Goal: Task Accomplishment & Management: Manage account settings

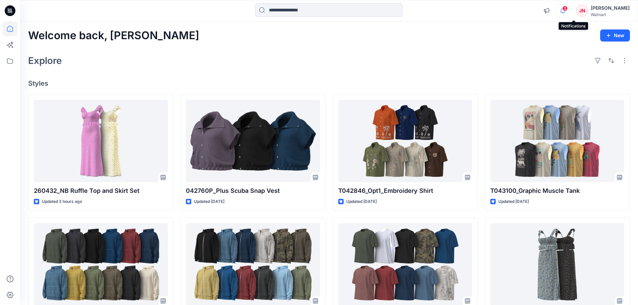
click at [569, 12] on icon "button" at bounding box center [562, 10] width 13 height 13
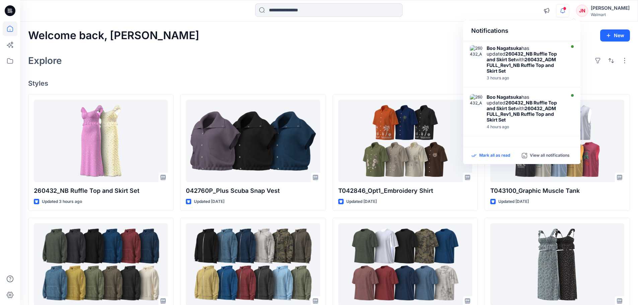
click at [496, 156] on p "Mark all as read" at bounding box center [494, 156] width 31 height 6
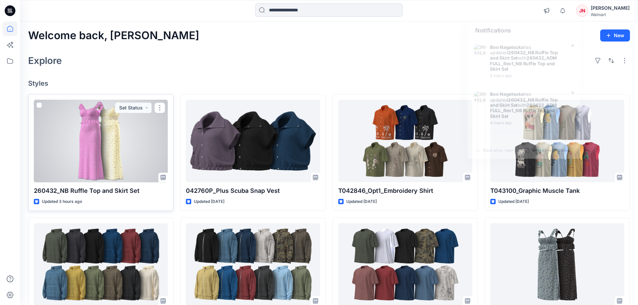
click at [119, 176] on div at bounding box center [101, 141] width 134 height 83
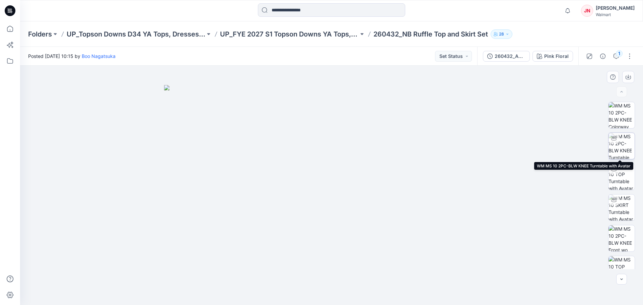
click at [621, 140] on img at bounding box center [622, 146] width 26 height 26
drag, startPoint x: 334, startPoint y: 104, endPoint x: 329, endPoint y: 157, distance: 53.9
click at [329, 157] on img at bounding box center [332, 152] width 478 height 305
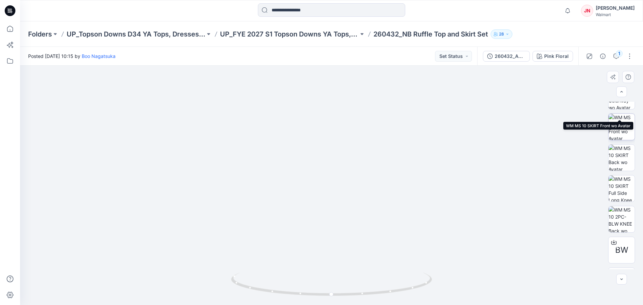
scroll to position [291, 0]
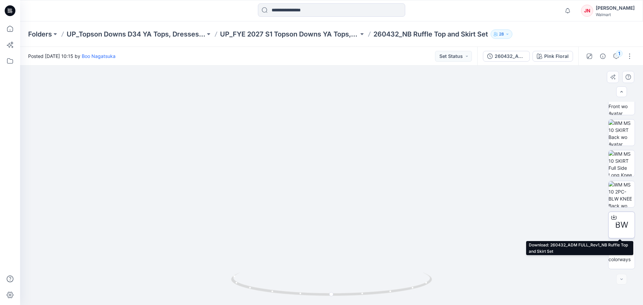
click at [612, 215] on icon at bounding box center [613, 217] width 5 height 5
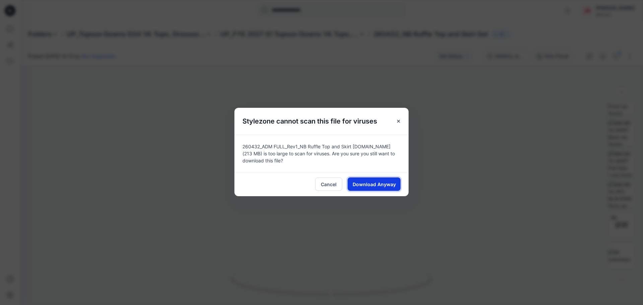
click at [363, 182] on span "Download Anyway" at bounding box center [374, 184] width 43 height 7
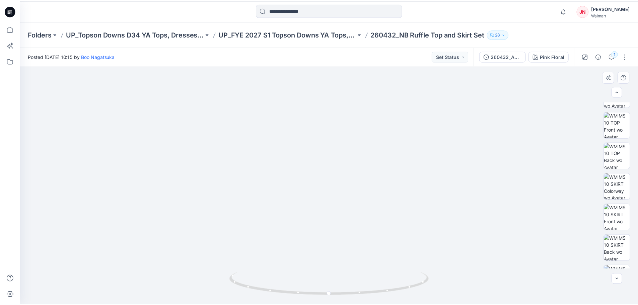
scroll to position [123, 0]
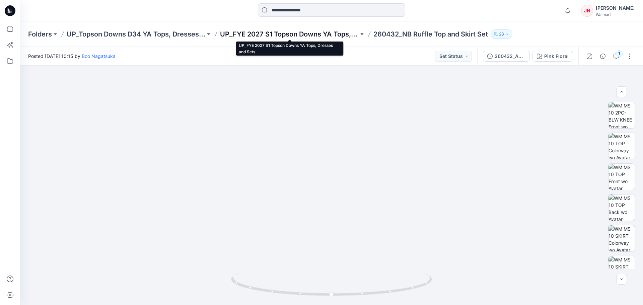
click at [258, 36] on p "UP_FYE 2027 S1 Topson Downs YA Tops, Dresses and Sets" at bounding box center [289, 33] width 139 height 9
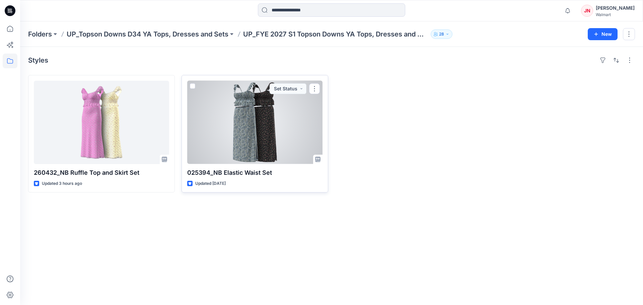
click at [240, 134] on div at bounding box center [254, 122] width 135 height 83
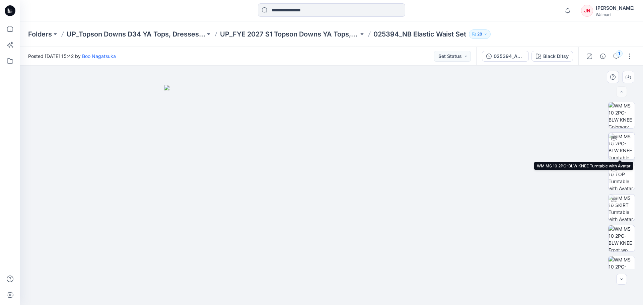
click at [623, 146] on img at bounding box center [622, 146] width 26 height 26
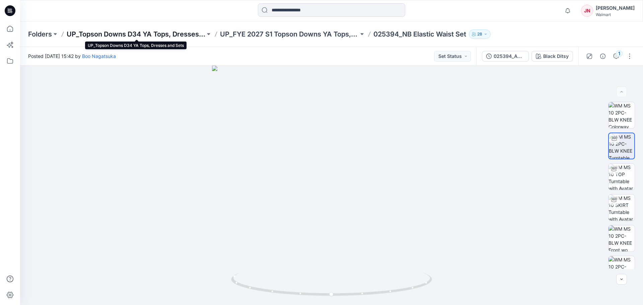
click at [98, 35] on p "UP_Topson Downs D34 YA Tops, Dresses and Sets" at bounding box center [136, 33] width 139 height 9
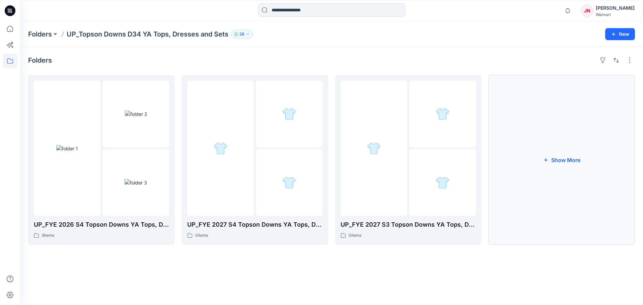
click at [529, 229] on button "Show More" at bounding box center [561, 160] width 147 height 170
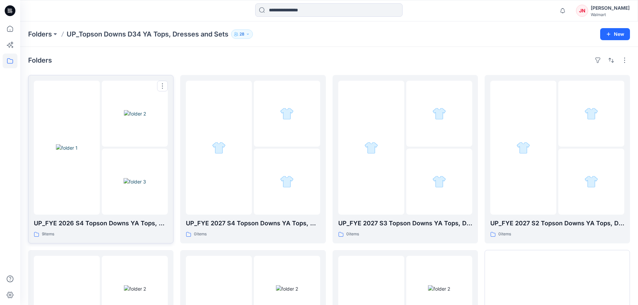
click at [145, 185] on img at bounding box center [135, 181] width 22 height 7
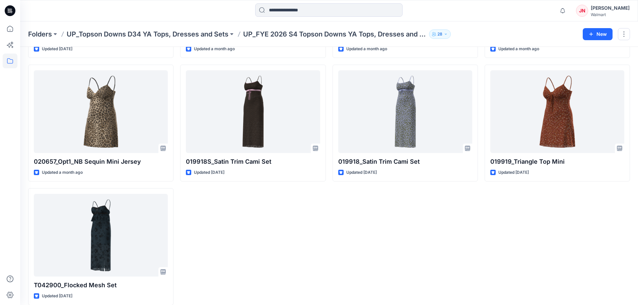
scroll to position [142, 0]
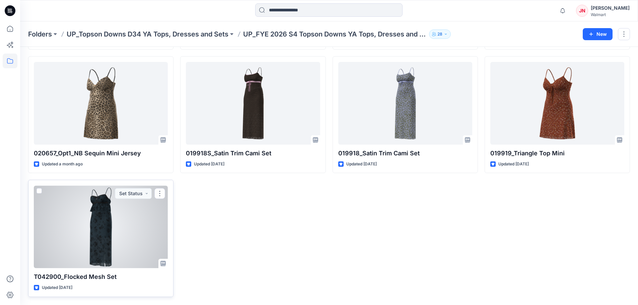
click at [127, 269] on div "T042900_Flocked Mesh Set Updated 4 months ago Set Status" at bounding box center [100, 238] width 145 height 117
click at [142, 259] on div at bounding box center [101, 227] width 134 height 83
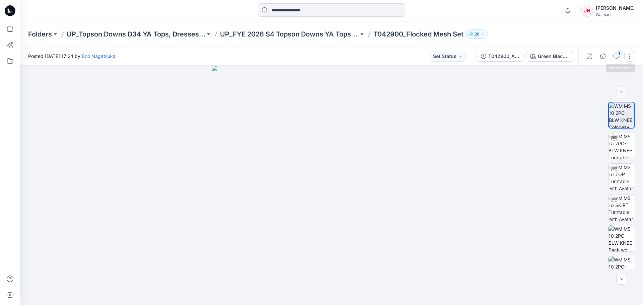
click at [632, 59] on button "button" at bounding box center [629, 56] width 11 height 11
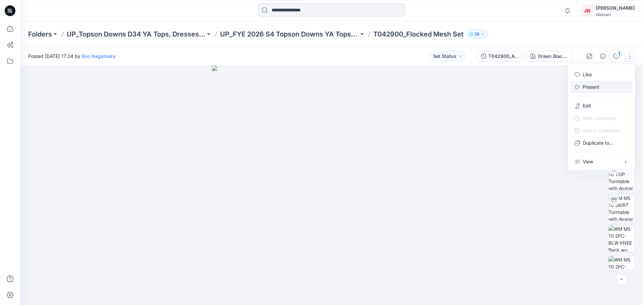
click at [605, 86] on button "Present" at bounding box center [602, 87] width 62 height 12
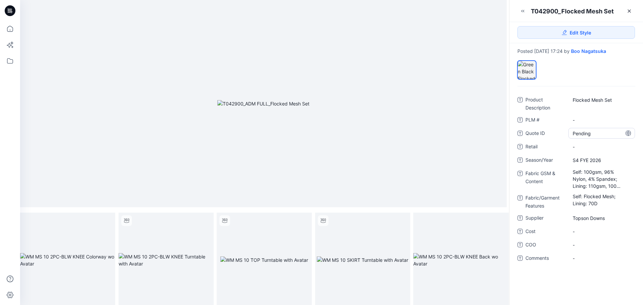
click at [594, 133] on ID "Pending" at bounding box center [602, 133] width 58 height 7
type textarea "*"
type textarea "********"
click at [592, 143] on span "-" at bounding box center [602, 146] width 58 height 7
type textarea "******"
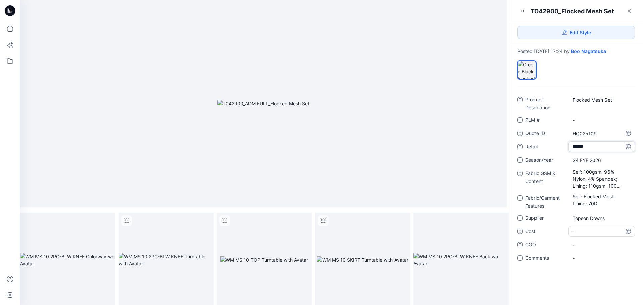
click at [581, 235] on span "-" at bounding box center [602, 231] width 58 height 7
type textarea "******"
click at [582, 245] on span "-" at bounding box center [602, 245] width 58 height 7
type textarea "*****"
click at [589, 171] on Content "Self: 100gsm, 96% Nylon, 4% Spandex; Lining: 110gsm, 100% Polyester" at bounding box center [602, 178] width 58 height 21
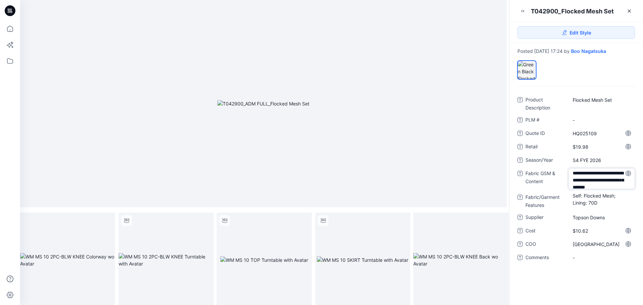
click at [592, 173] on textarea "**********" at bounding box center [601, 178] width 67 height 21
click at [609, 172] on textarea "**********" at bounding box center [601, 178] width 67 height 21
click at [585, 181] on textarea "**********" at bounding box center [601, 178] width 67 height 21
type textarea "**********"
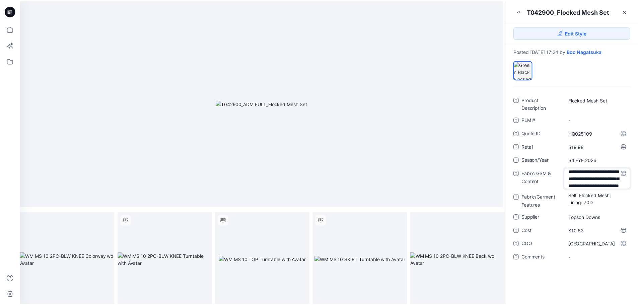
scroll to position [23, 0]
click at [548, 280] on div "Product Description Flocked Mesh Set PLM # - Quote ID HQ025109 Retail $19.98 Se…" at bounding box center [577, 195] width 134 height 219
click at [630, 9] on icon at bounding box center [629, 10] width 5 height 5
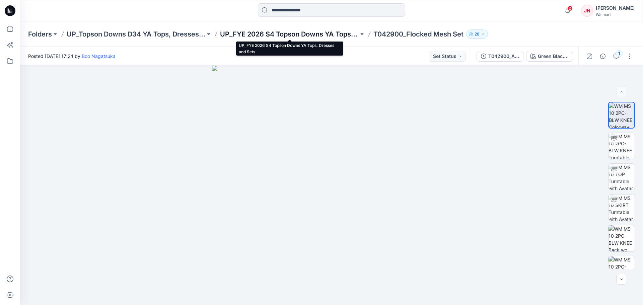
click at [293, 32] on p "UP_FYE 2026 S4 Topson Downs YA Tops, Dresses and Sets" at bounding box center [289, 33] width 139 height 9
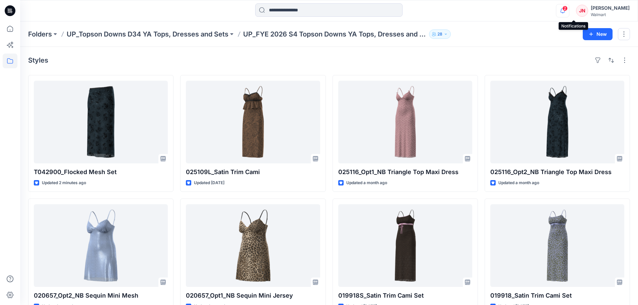
click at [569, 10] on icon "button" at bounding box center [562, 10] width 13 height 13
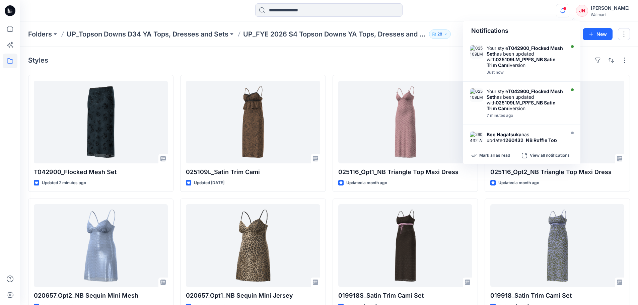
click at [527, 14] on div "Notifications Your style T042900_Flocked Mesh Set has been updated with 025109L…" at bounding box center [329, 10] width 618 height 15
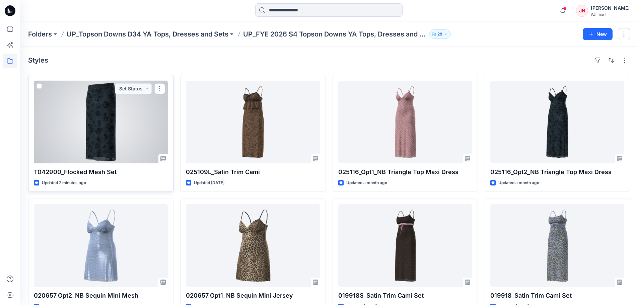
click at [135, 155] on div at bounding box center [101, 122] width 134 height 83
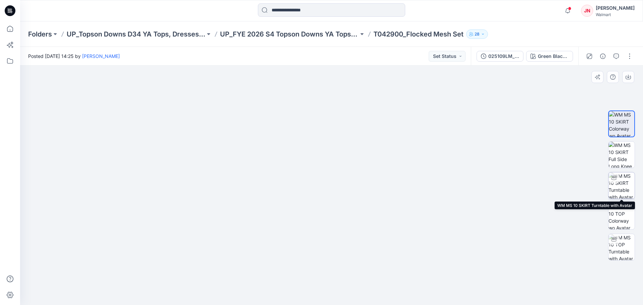
click at [622, 185] on img at bounding box center [622, 186] width 26 height 26
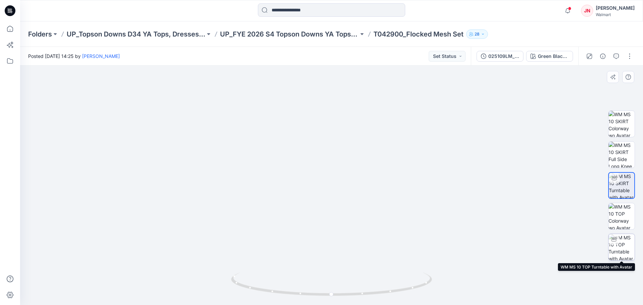
click at [619, 244] on img at bounding box center [622, 247] width 26 height 26
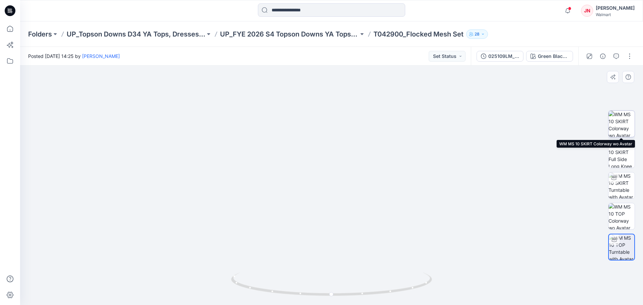
click at [622, 124] on img at bounding box center [622, 124] width 26 height 26
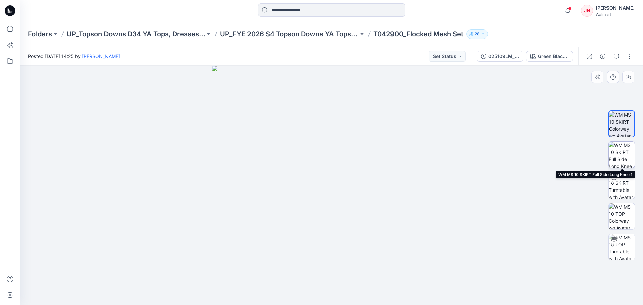
click at [621, 153] on img at bounding box center [622, 155] width 26 height 26
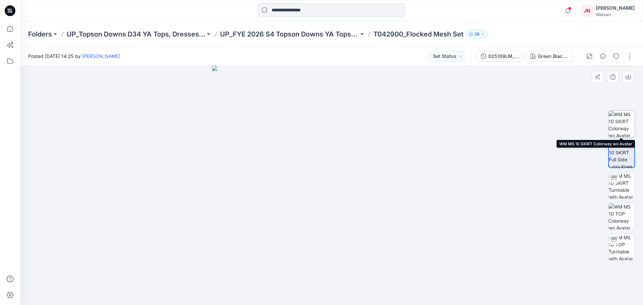
click at [619, 132] on img at bounding box center [622, 124] width 26 height 26
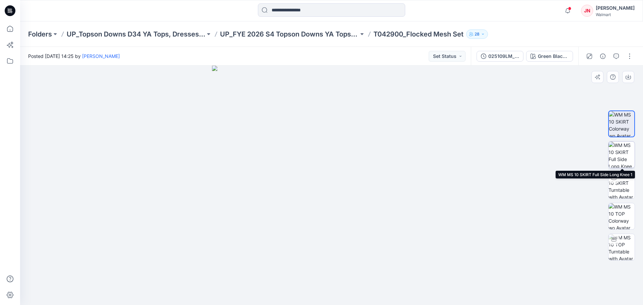
click at [619, 153] on img at bounding box center [622, 155] width 26 height 26
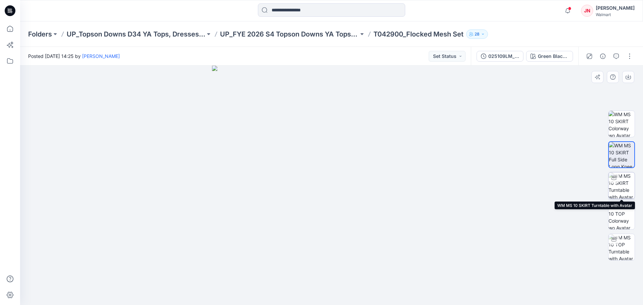
click at [619, 180] on div at bounding box center [614, 178] width 11 height 11
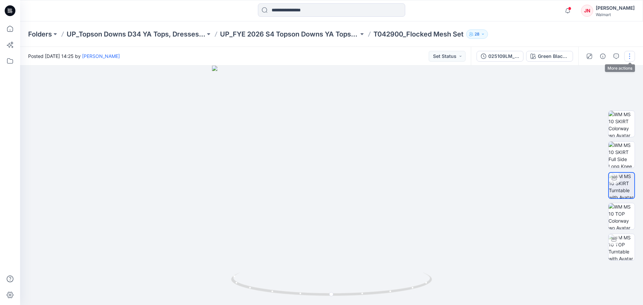
click at [627, 57] on button "button" at bounding box center [629, 56] width 11 height 11
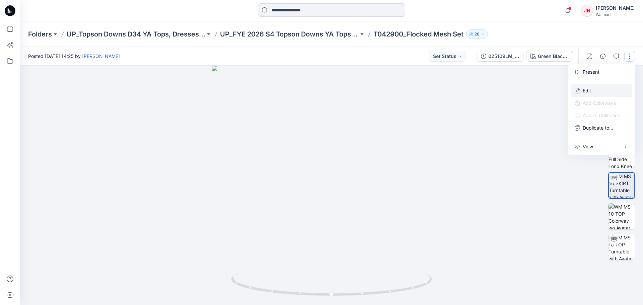
click at [609, 90] on button "Edit" at bounding box center [602, 90] width 62 height 12
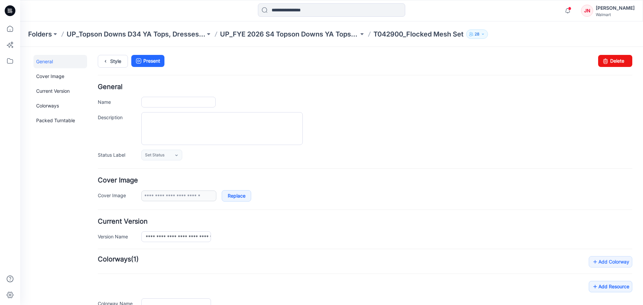
type input "**********"
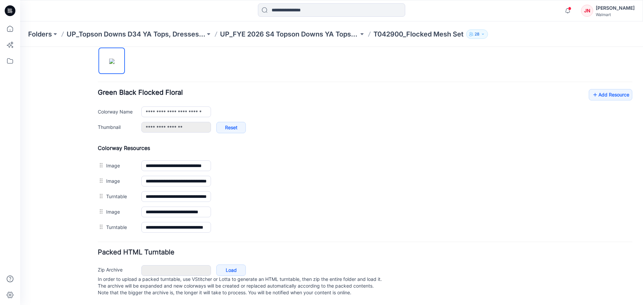
scroll to position [233, 0]
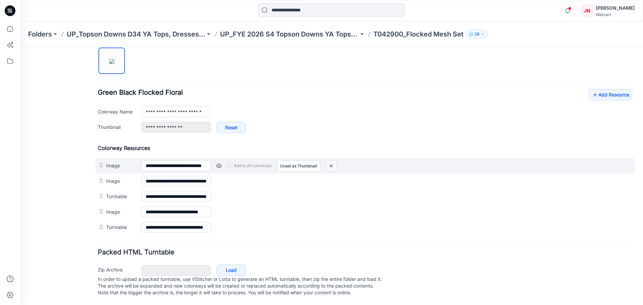
drag, startPoint x: 333, startPoint y: 159, endPoint x: 370, endPoint y: 75, distance: 91.4
click at [333, 160] on img at bounding box center [331, 165] width 11 height 11
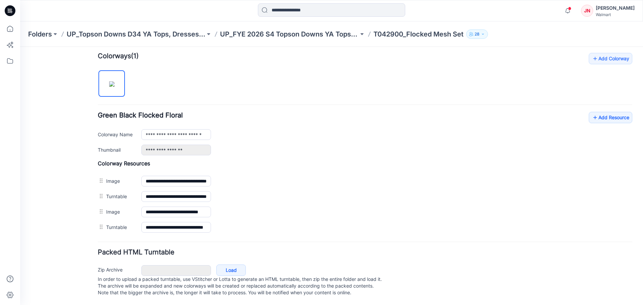
scroll to position [210, 0]
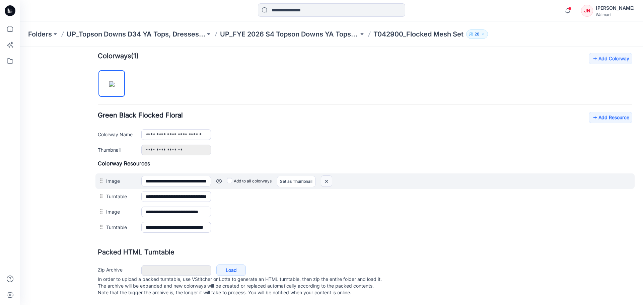
click at [20, 47] on img at bounding box center [20, 47] width 0 height 0
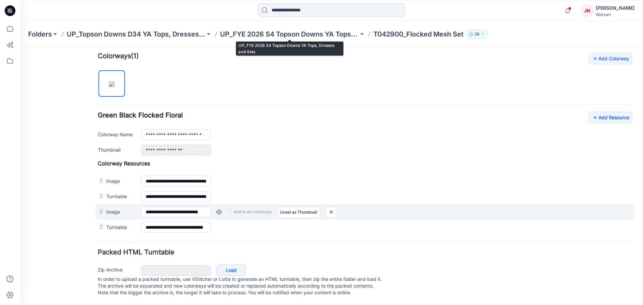
scroll to position [195, 0]
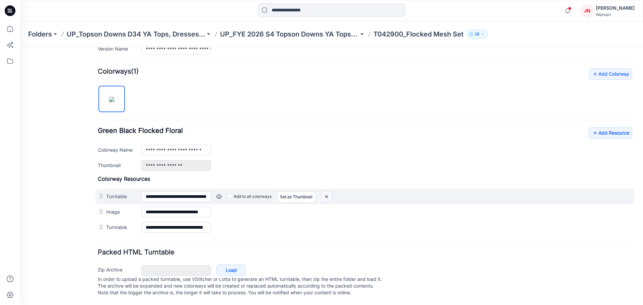
click at [20, 47] on img at bounding box center [20, 47] width 0 height 0
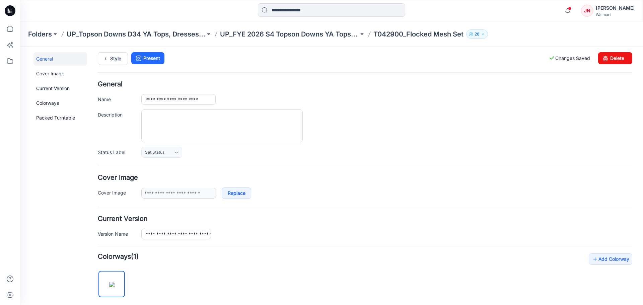
scroll to position [0, 0]
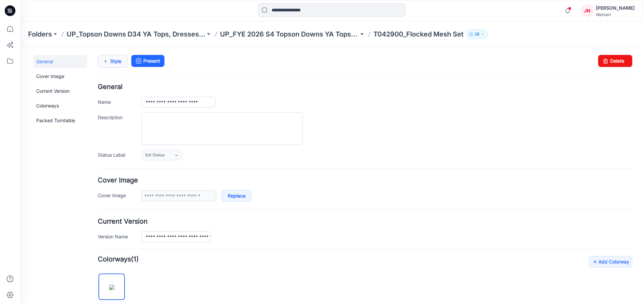
click at [120, 58] on link "Style" at bounding box center [113, 61] width 30 height 13
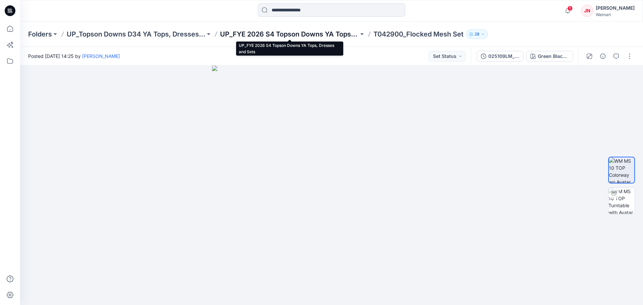
click at [283, 36] on p "UP_FYE 2026 S4 Topson Downs YA Tops, Dresses and Sets" at bounding box center [289, 33] width 139 height 9
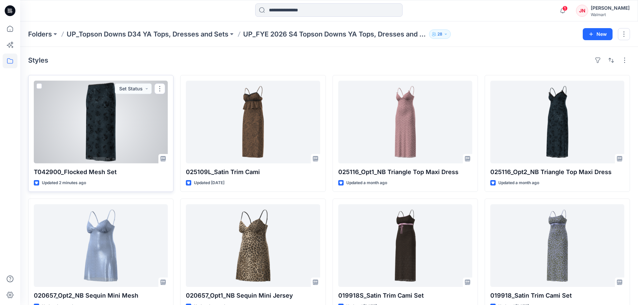
click at [120, 141] on div at bounding box center [101, 122] width 134 height 83
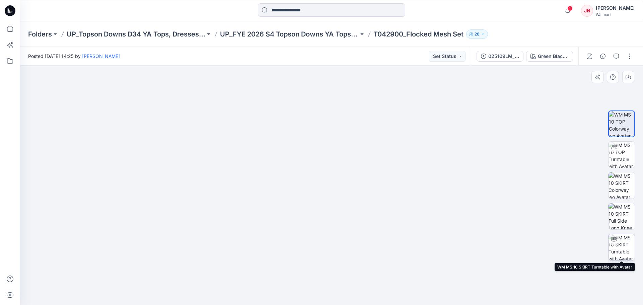
click at [622, 241] on img at bounding box center [622, 247] width 26 height 26
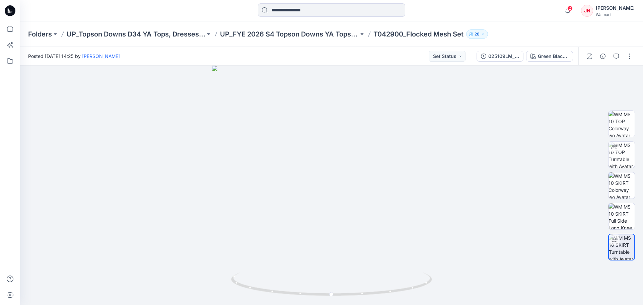
click at [402, 34] on p "T042900_Flocked Mesh Set" at bounding box center [419, 33] width 90 height 9
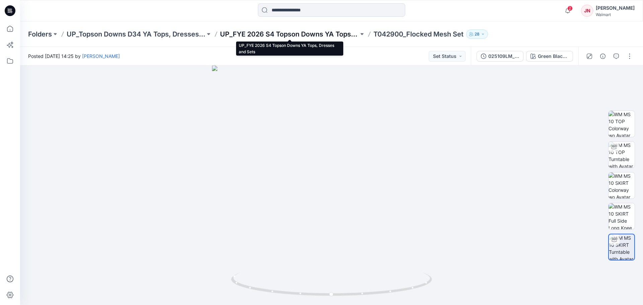
click at [316, 33] on p "UP_FYE 2026 S4 Topson Downs YA Tops, Dresses and Sets" at bounding box center [289, 33] width 139 height 9
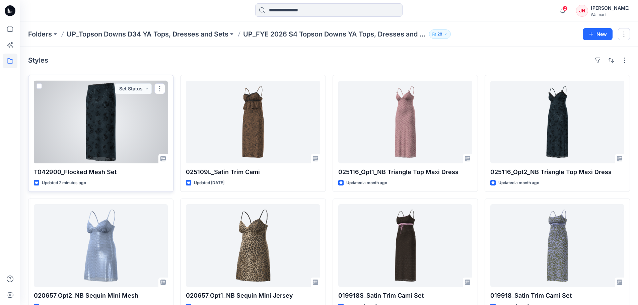
click at [134, 143] on div at bounding box center [101, 122] width 134 height 83
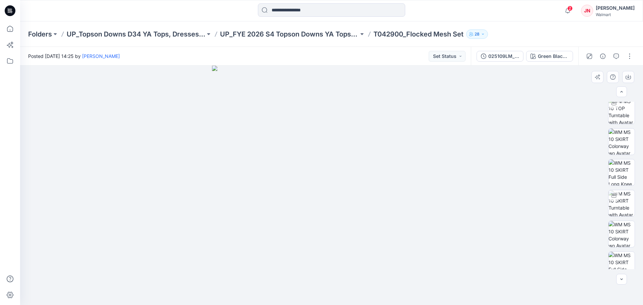
scroll to position [21, 0]
click at [623, 155] on img at bounding box center [622, 156] width 26 height 26
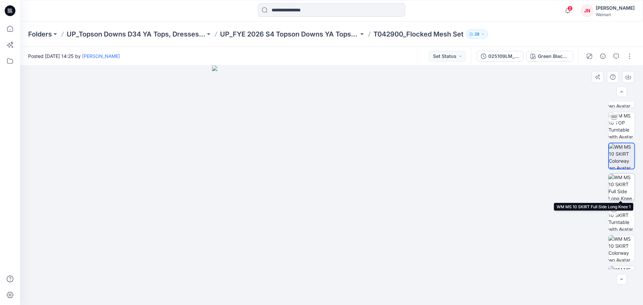
click at [622, 188] on img at bounding box center [622, 187] width 26 height 26
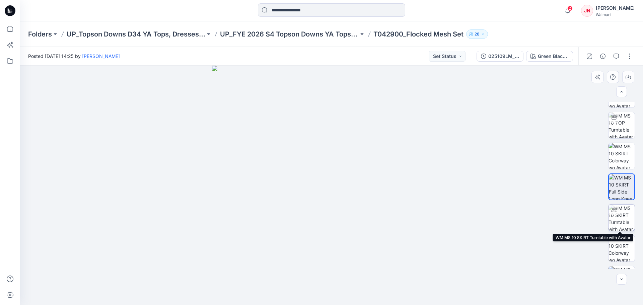
click at [622, 216] on img at bounding box center [622, 218] width 26 height 26
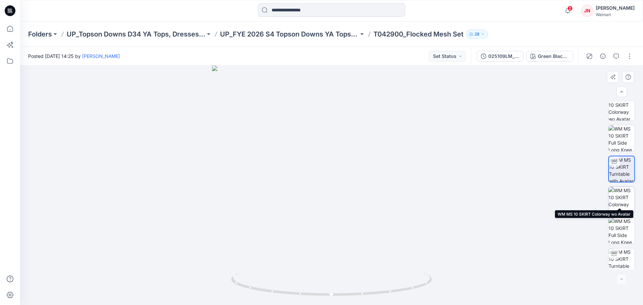
scroll to position [75, 0]
click at [618, 189] on img at bounding box center [622, 194] width 26 height 26
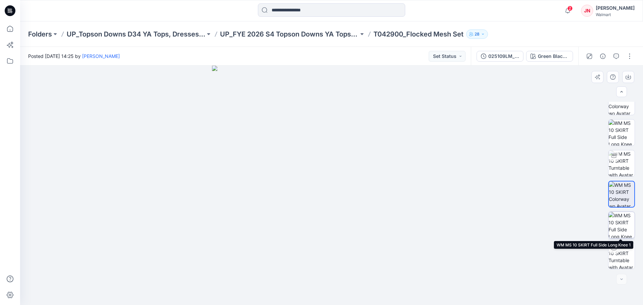
click at [621, 222] on img at bounding box center [622, 225] width 26 height 26
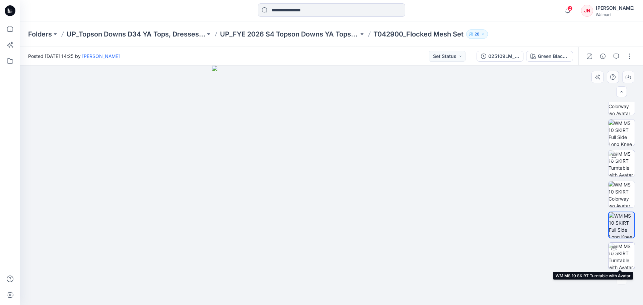
click at [624, 254] on img at bounding box center [622, 256] width 26 height 26
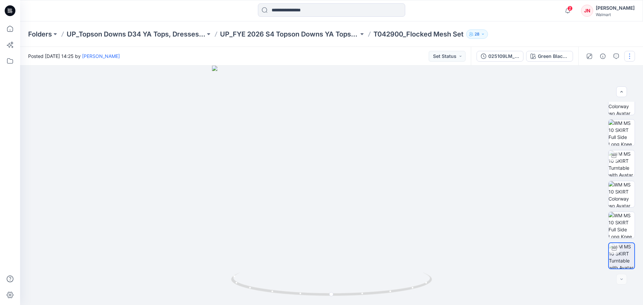
click at [628, 60] on button "button" at bounding box center [629, 56] width 11 height 11
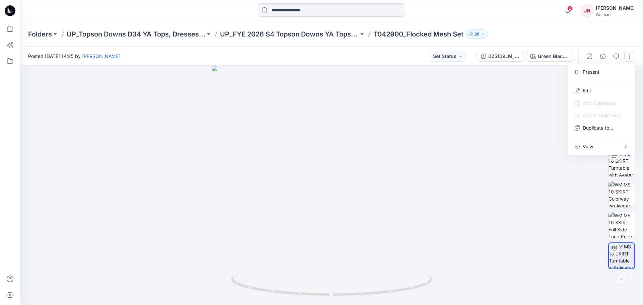
click at [467, 222] on div at bounding box center [331, 186] width 623 height 240
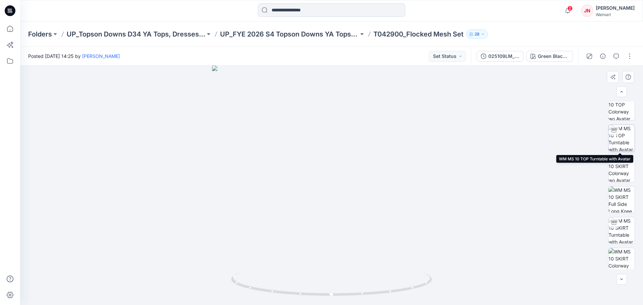
scroll to position [0, 0]
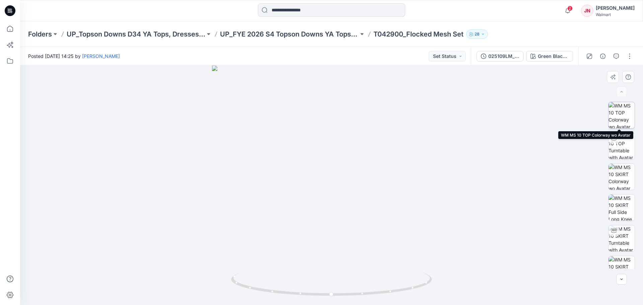
click at [615, 118] on img at bounding box center [622, 115] width 26 height 26
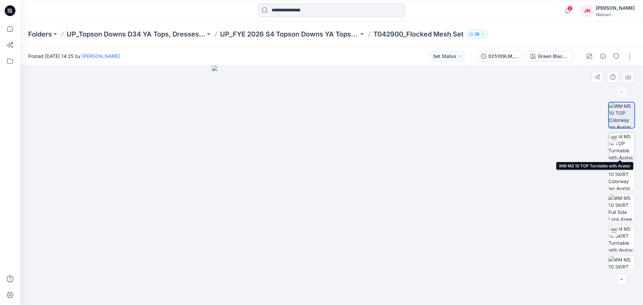
click at [623, 142] on img at bounding box center [622, 146] width 26 height 26
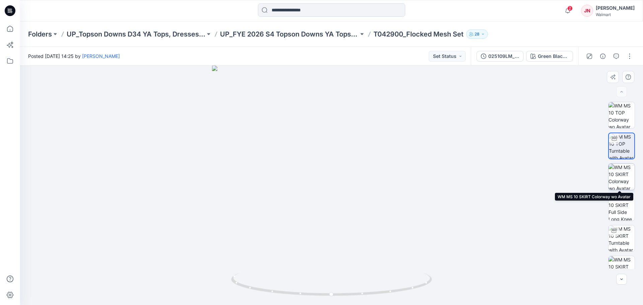
click at [619, 179] on img at bounding box center [622, 177] width 26 height 26
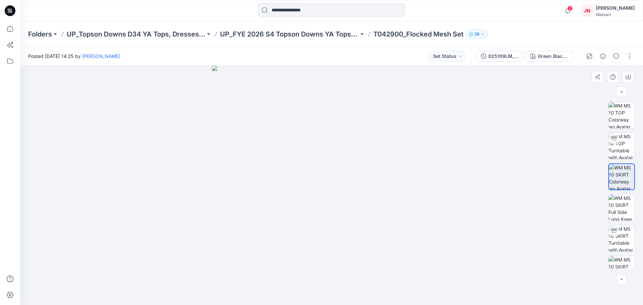
scroll to position [33, 0]
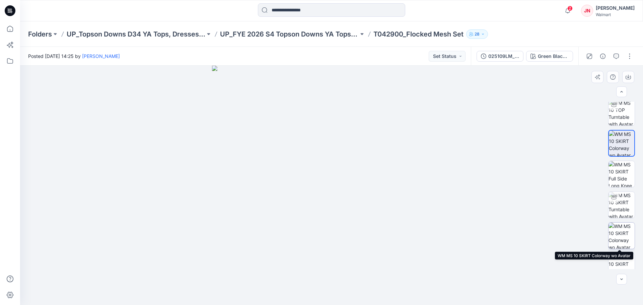
click at [619, 238] on img at bounding box center [622, 236] width 26 height 26
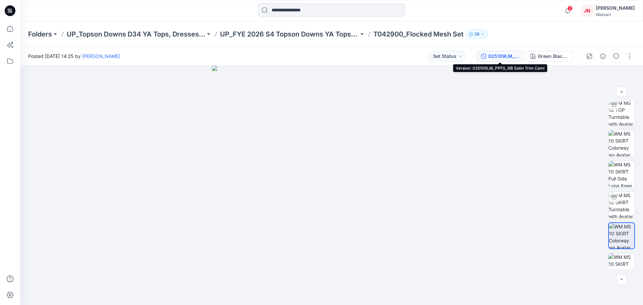
click at [506, 57] on div "025109LM_PPFS_NB Satin Trim Cami" at bounding box center [503, 56] width 31 height 7
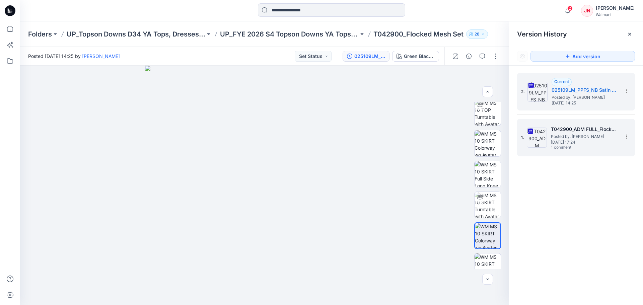
click at [567, 144] on span "[DATE] 17:24" at bounding box center [584, 142] width 67 height 5
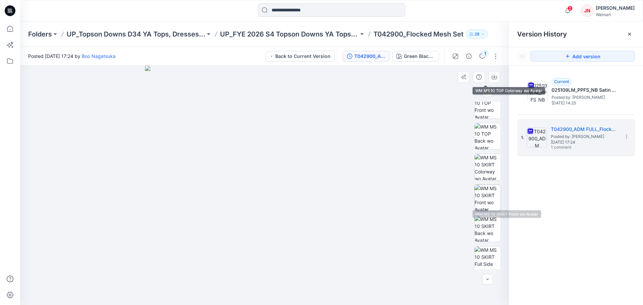
scroll to position [234, 0]
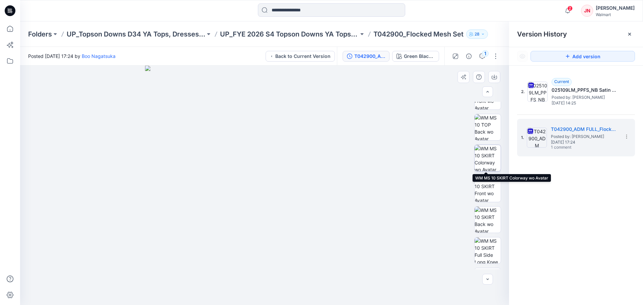
click at [483, 161] on img at bounding box center [488, 158] width 26 height 26
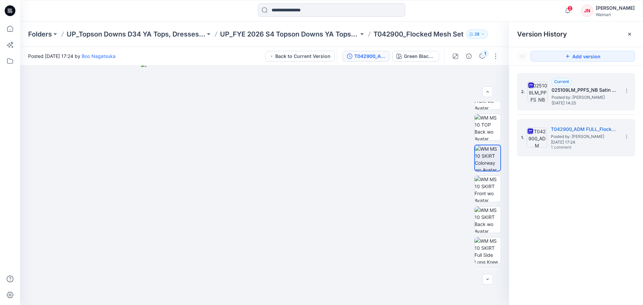
click at [561, 101] on span "[DATE] 14:25" at bounding box center [585, 103] width 67 height 5
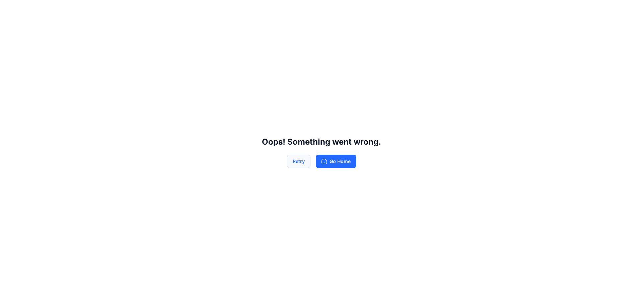
click at [296, 162] on button "Retry" at bounding box center [298, 161] width 23 height 13
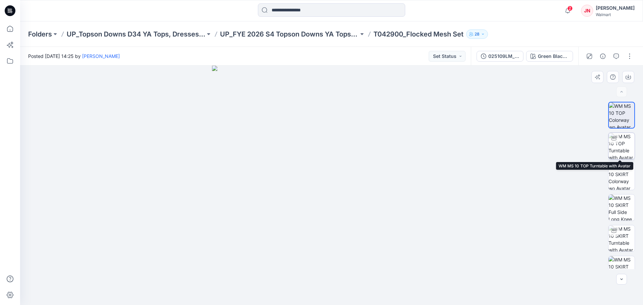
click at [613, 146] on img at bounding box center [622, 146] width 26 height 26
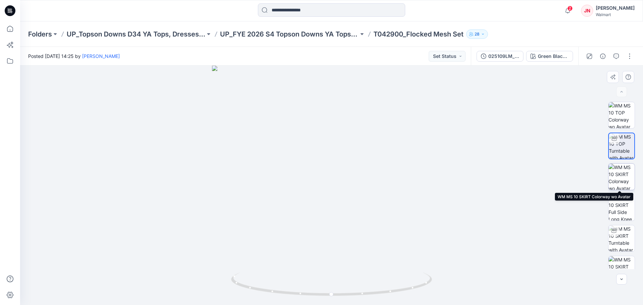
click at [619, 178] on img at bounding box center [622, 177] width 26 height 26
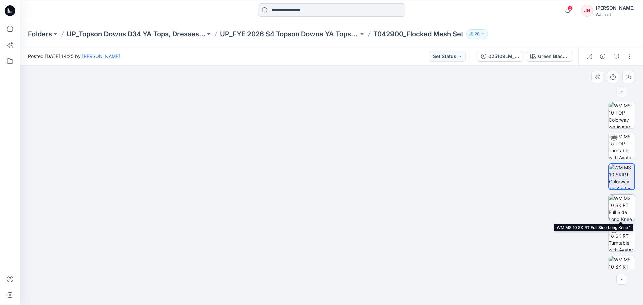
click at [621, 202] on img at bounding box center [622, 208] width 26 height 26
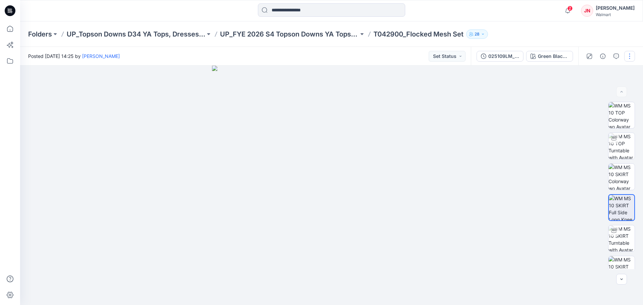
click at [630, 55] on button "button" at bounding box center [629, 56] width 11 height 11
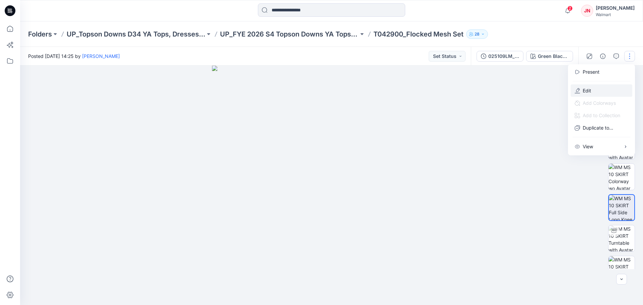
click at [599, 88] on button "Edit" at bounding box center [602, 90] width 62 height 12
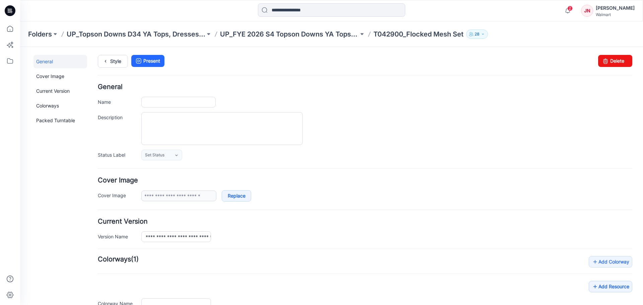
type input "**********"
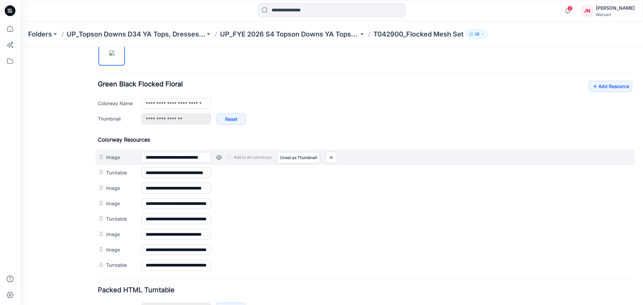
scroll to position [268, 0]
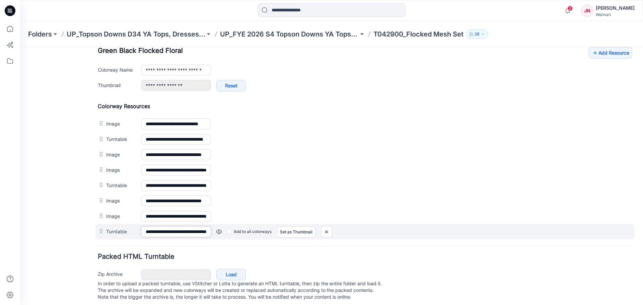
click at [194, 234] on input "**********" at bounding box center [176, 231] width 70 height 11
drag, startPoint x: 329, startPoint y: 231, endPoint x: 376, endPoint y: 80, distance: 158.5
click at [20, 47] on img at bounding box center [20, 47] width 0 height 0
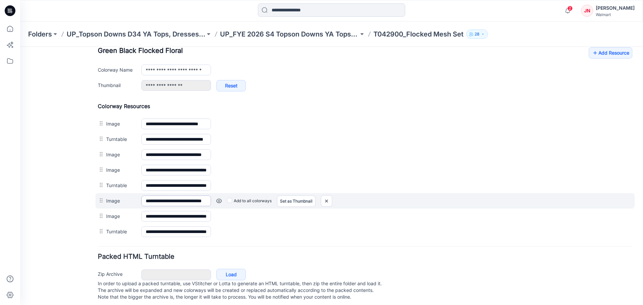
scroll to position [264, 0]
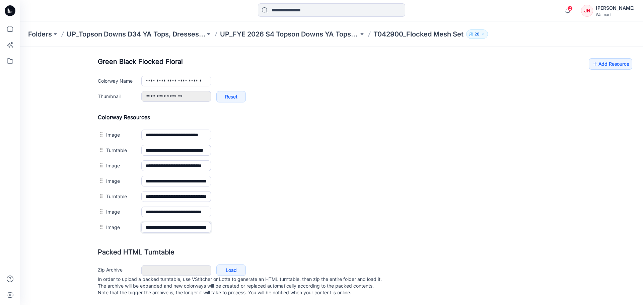
click at [192, 222] on input "**********" at bounding box center [176, 227] width 70 height 11
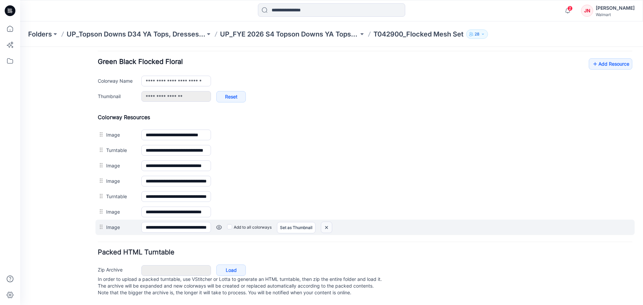
drag, startPoint x: 329, startPoint y: 221, endPoint x: 368, endPoint y: 76, distance: 149.9
click at [20, 47] on img at bounding box center [20, 47] width 0 height 0
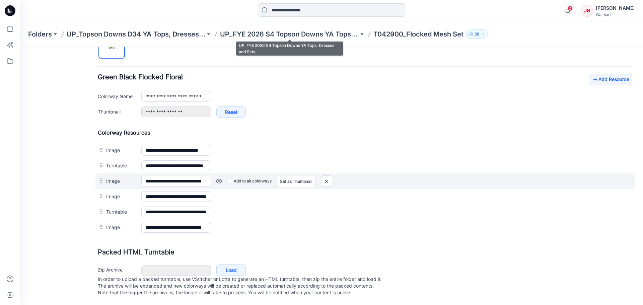
scroll to position [248, 0]
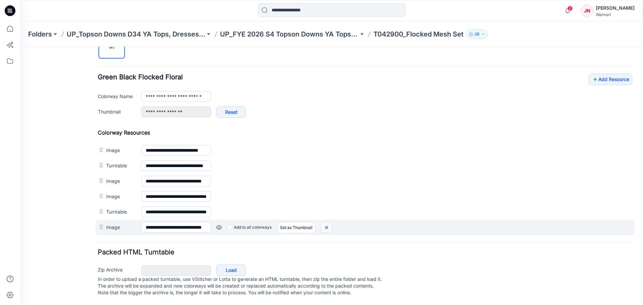
click at [20, 47] on img at bounding box center [20, 47] width 0 height 0
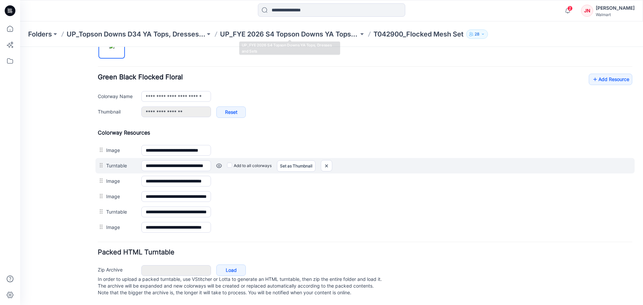
scroll to position [233, 0]
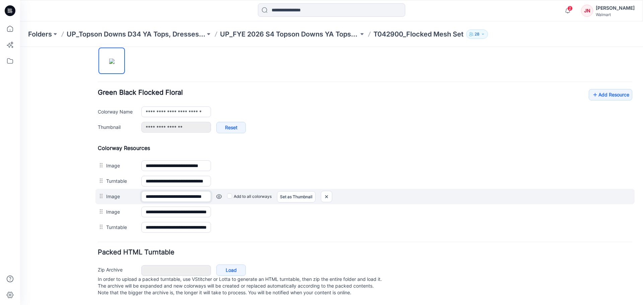
click at [189, 191] on input "**********" at bounding box center [176, 196] width 70 height 11
click at [20, 47] on img at bounding box center [20, 47] width 0 height 0
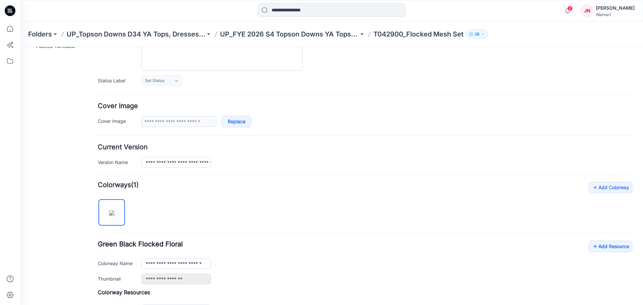
scroll to position [0, 0]
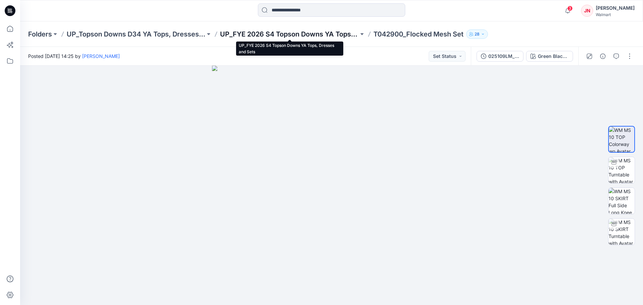
click at [251, 35] on p "UP_FYE 2026 S4 Topson Downs YA Tops, Dresses and Sets" at bounding box center [289, 33] width 139 height 9
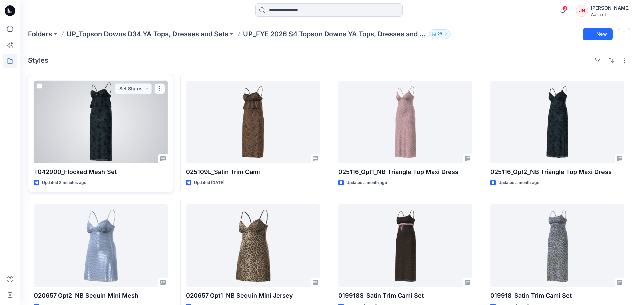
click at [123, 160] on div at bounding box center [101, 122] width 134 height 83
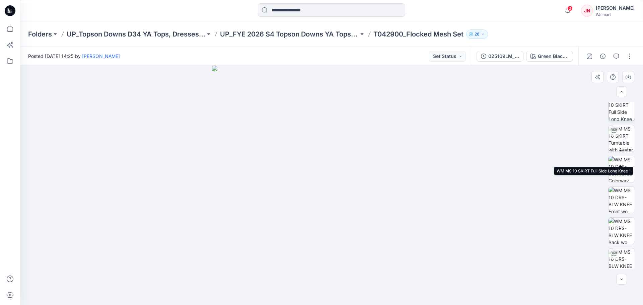
scroll to position [75, 0]
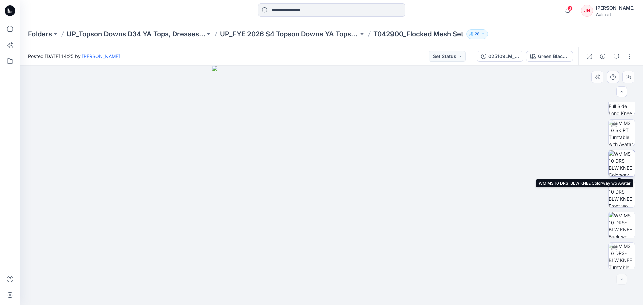
click at [616, 162] on img at bounding box center [622, 163] width 26 height 26
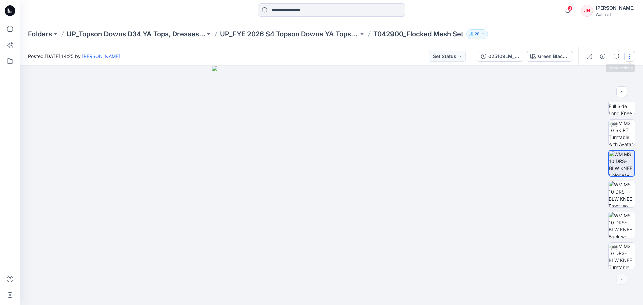
click at [628, 52] on button "button" at bounding box center [629, 56] width 11 height 11
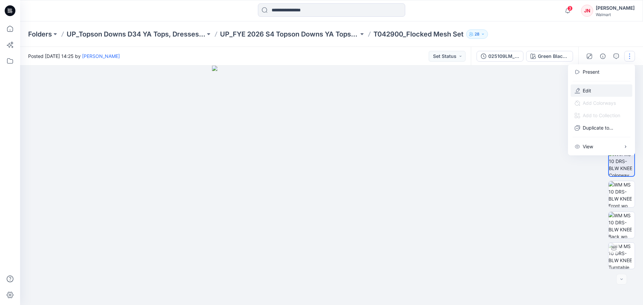
click at [588, 88] on p "Edit" at bounding box center [587, 90] width 8 height 7
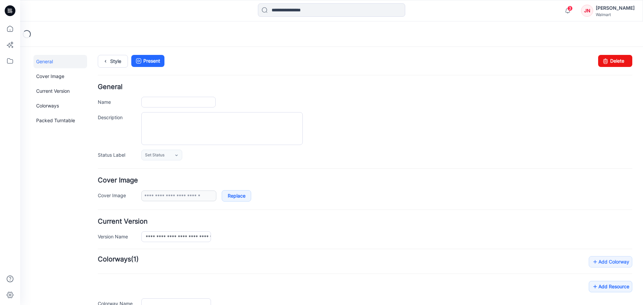
type input "**********"
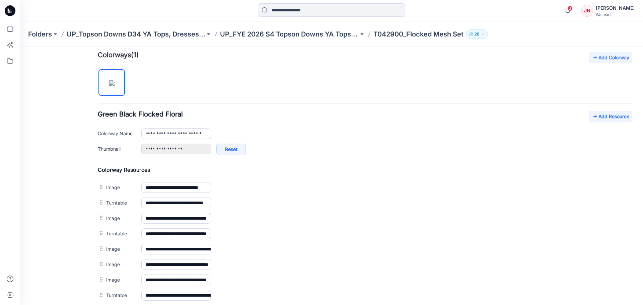
scroll to position [279, 0]
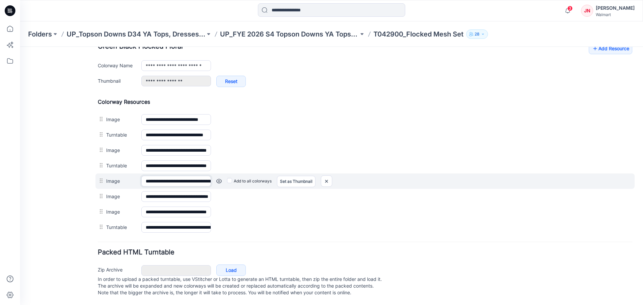
click at [177, 176] on input "**********" at bounding box center [176, 181] width 70 height 11
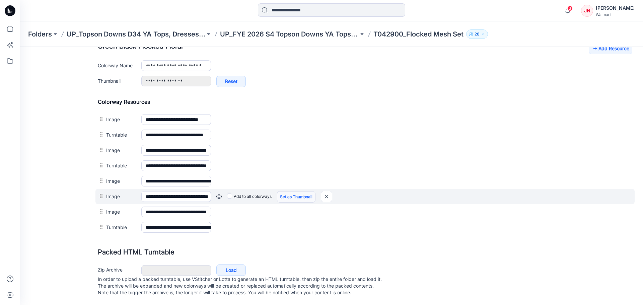
click at [20, 47] on link "Set as Thumbnail" at bounding box center [20, 47] width 0 height 0
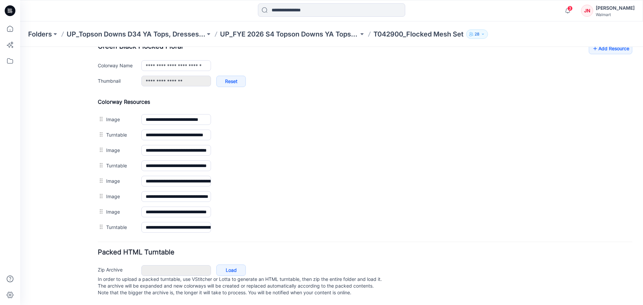
type input "**********"
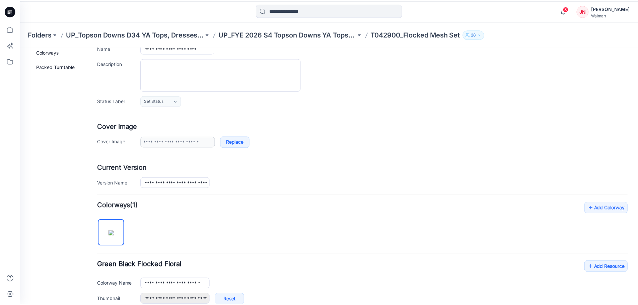
scroll to position [0, 0]
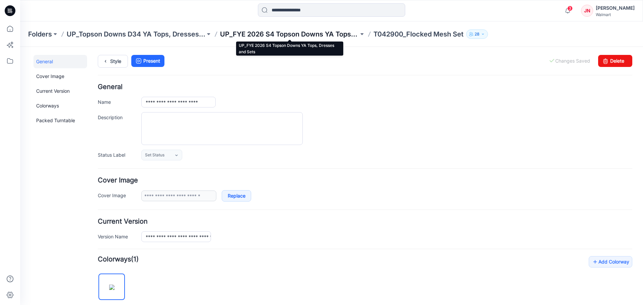
click at [271, 37] on p "UP_FYE 2026 S4 Topson Downs YA Tops, Dresses and Sets" at bounding box center [289, 33] width 139 height 9
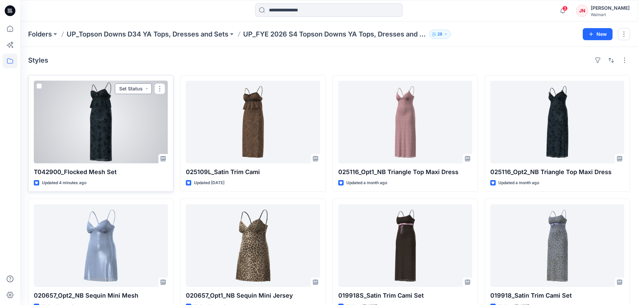
click at [132, 85] on button "Set Status" at bounding box center [133, 88] width 37 height 11
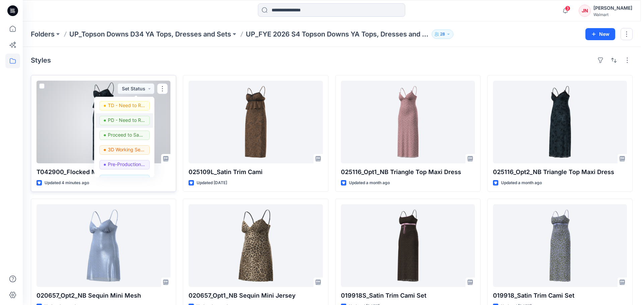
scroll to position [67, 0]
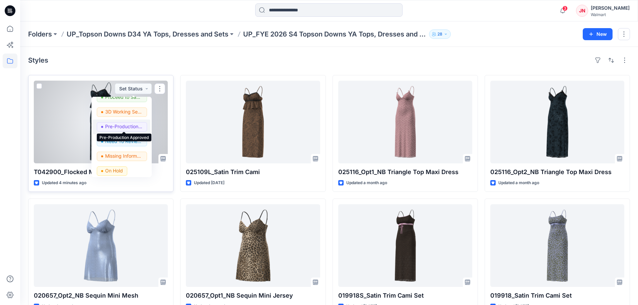
click at [124, 130] on p "Pre-Production Approved" at bounding box center [124, 126] width 38 height 9
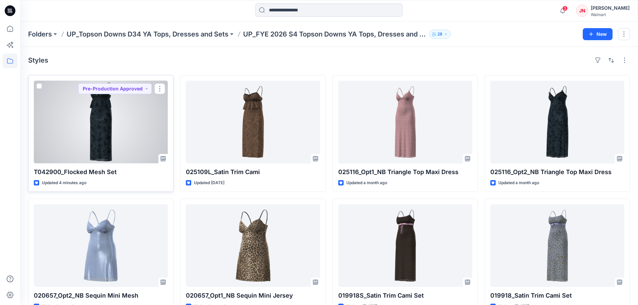
click at [78, 127] on div at bounding box center [101, 122] width 134 height 83
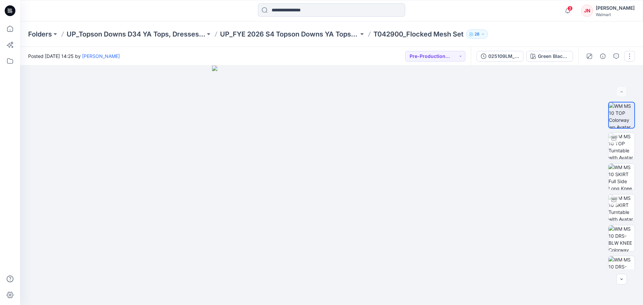
click at [630, 54] on button "button" at bounding box center [629, 56] width 11 height 11
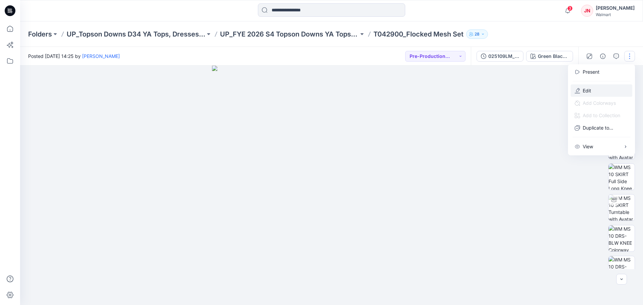
click at [605, 89] on button "Edit" at bounding box center [602, 90] width 62 height 12
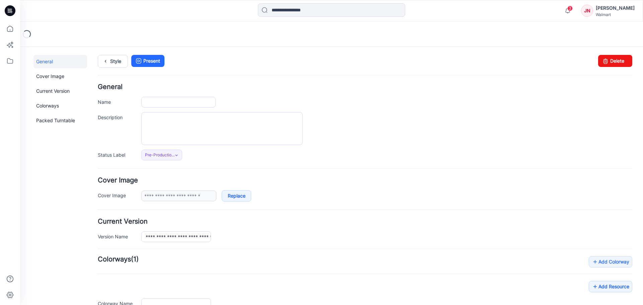
type input "**********"
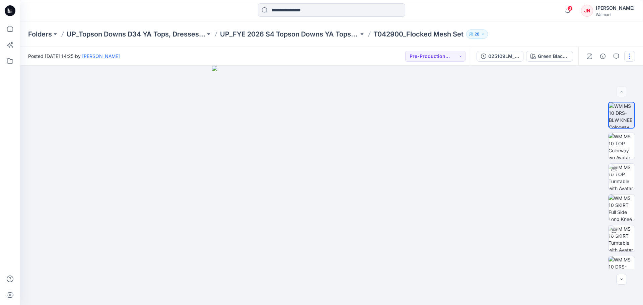
click at [629, 54] on button "button" at bounding box center [629, 56] width 11 height 11
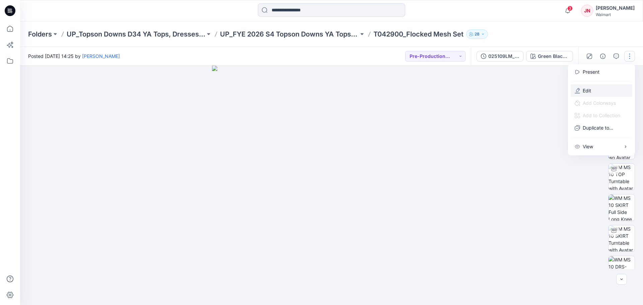
click at [590, 87] on p "Edit" at bounding box center [587, 90] width 8 height 7
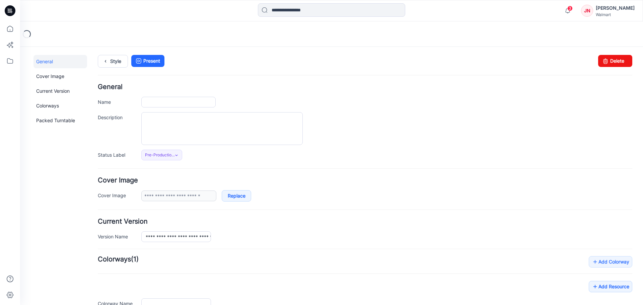
type input "**********"
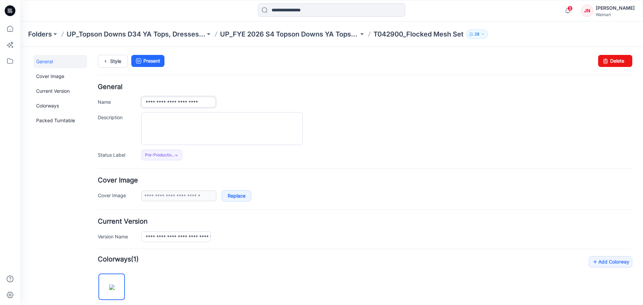
click at [161, 104] on input "**********" at bounding box center [178, 102] width 74 height 11
type input "**********"
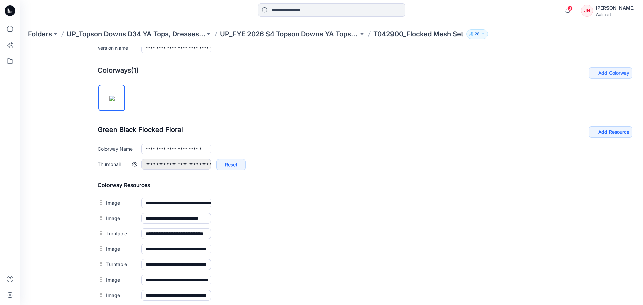
scroll to position [201, 0]
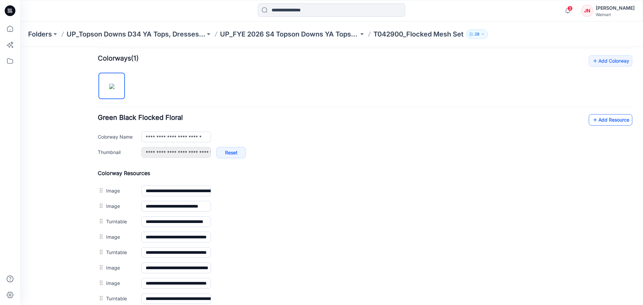
click at [600, 119] on link "Add Resource" at bounding box center [611, 119] width 44 height 11
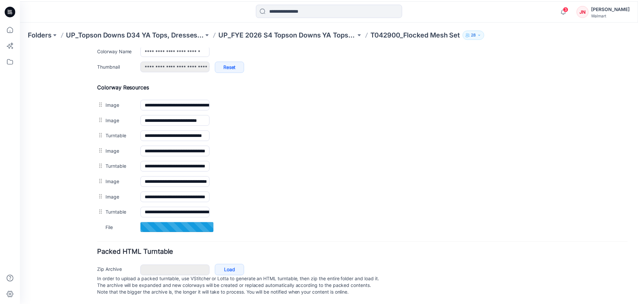
scroll to position [294, 0]
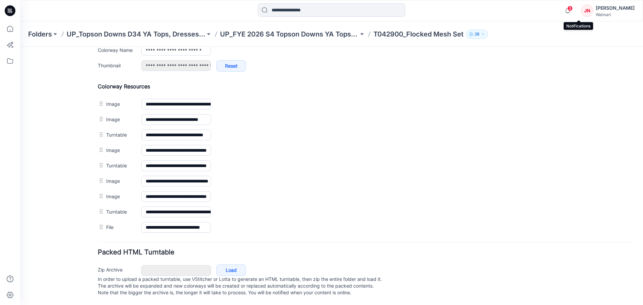
click at [573, 8] on span "3" at bounding box center [569, 8] width 5 height 5
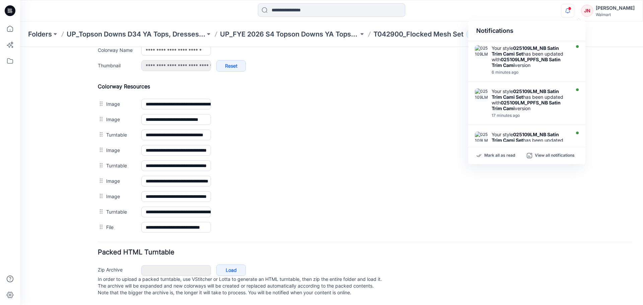
drag, startPoint x: 533, startPoint y: 15, endPoint x: 503, endPoint y: 12, distance: 30.0
click at [533, 15] on div "Notifications Your style 025109LM_NB Satin Trim Cami Set has been updated with …" at bounding box center [331, 10] width 623 height 15
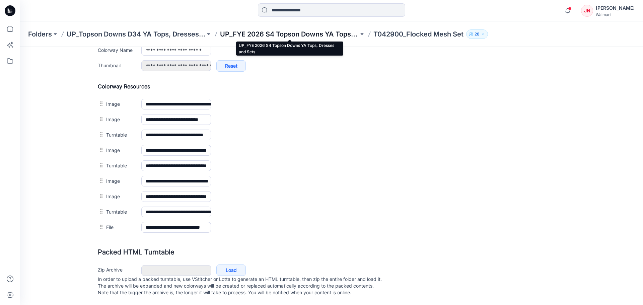
click at [318, 34] on p "UP_FYE 2026 S4 Topson Downs YA Tops, Dresses and Sets" at bounding box center [289, 33] width 139 height 9
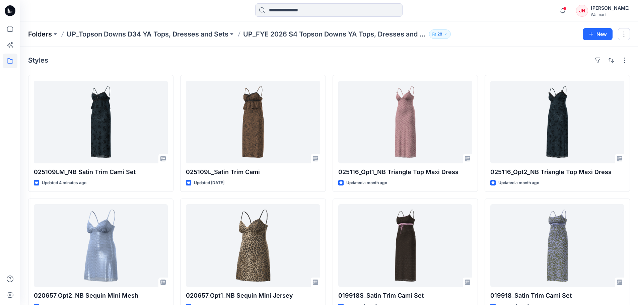
click at [46, 34] on p "Folders" at bounding box center [40, 33] width 24 height 9
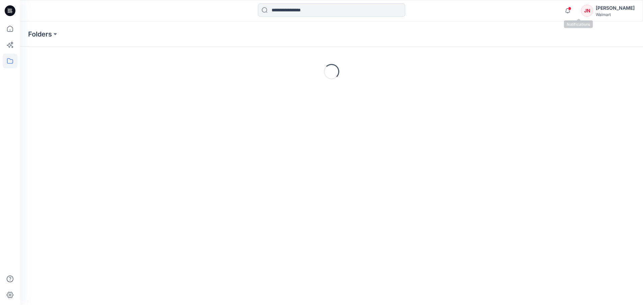
click at [571, 9] on span at bounding box center [569, 9] width 3 height 4
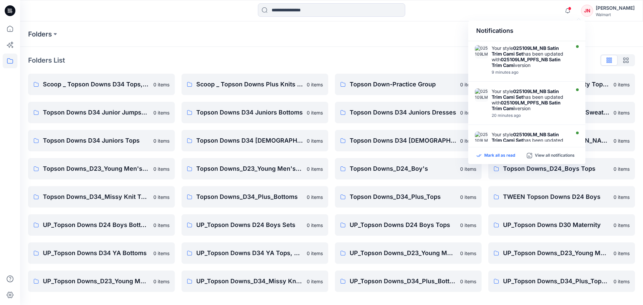
click at [504, 155] on p "Mark all as read" at bounding box center [499, 156] width 31 height 6
click at [72, 85] on p "Scoop _ Topson Downs D34 Tops, Dresses and Sets" at bounding box center [96, 84] width 107 height 9
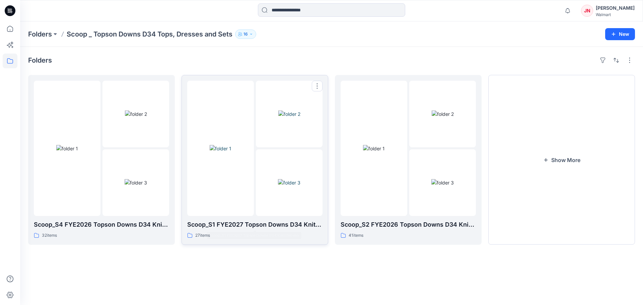
click at [278, 186] on img at bounding box center [289, 182] width 22 height 7
